Goal: Find contact information: Find contact information

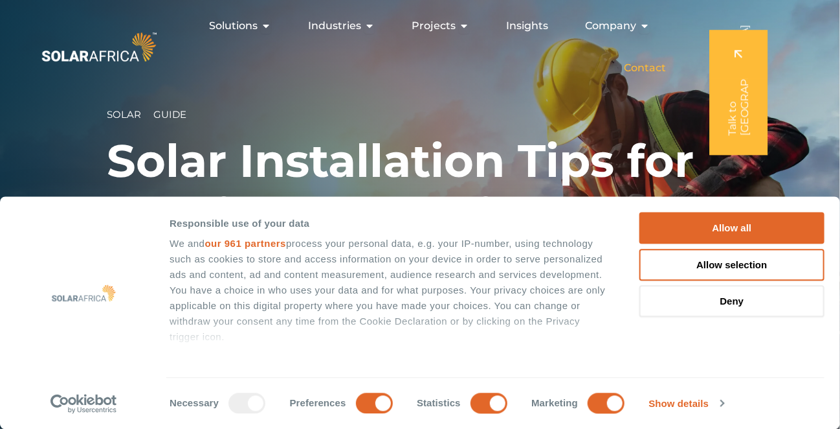
click at [658, 69] on span "Contact" at bounding box center [645, 68] width 42 height 16
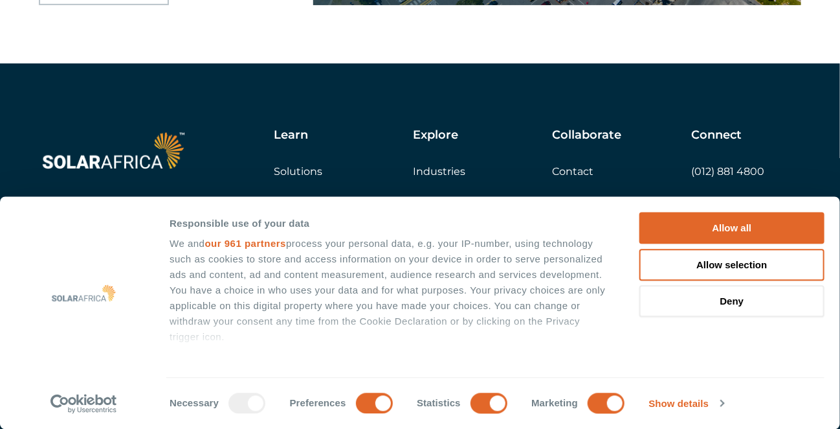
scroll to position [2163, 0]
